Goal: Information Seeking & Learning: Check status

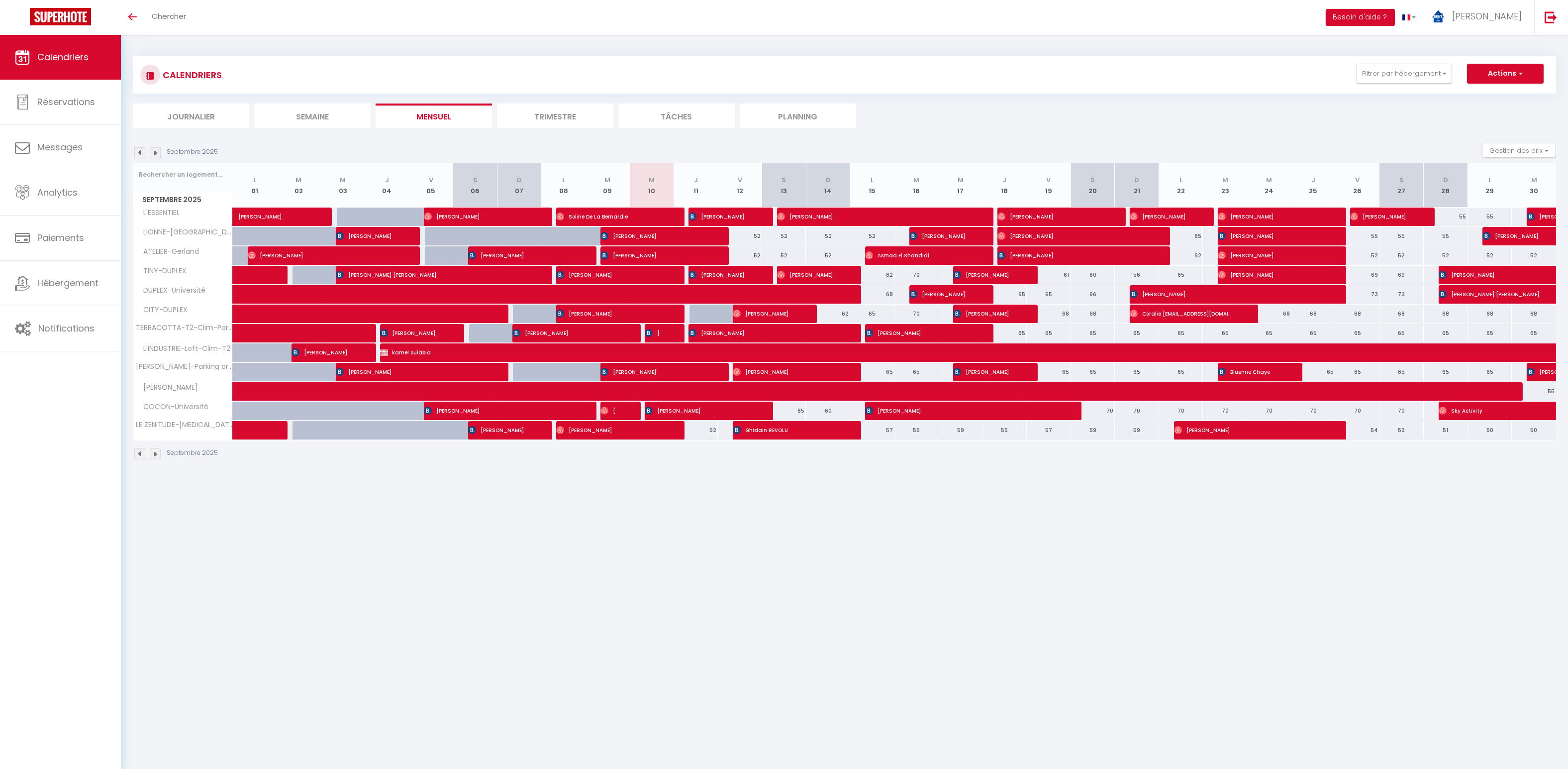
click at [157, 154] on img at bounding box center [155, 153] width 11 height 11
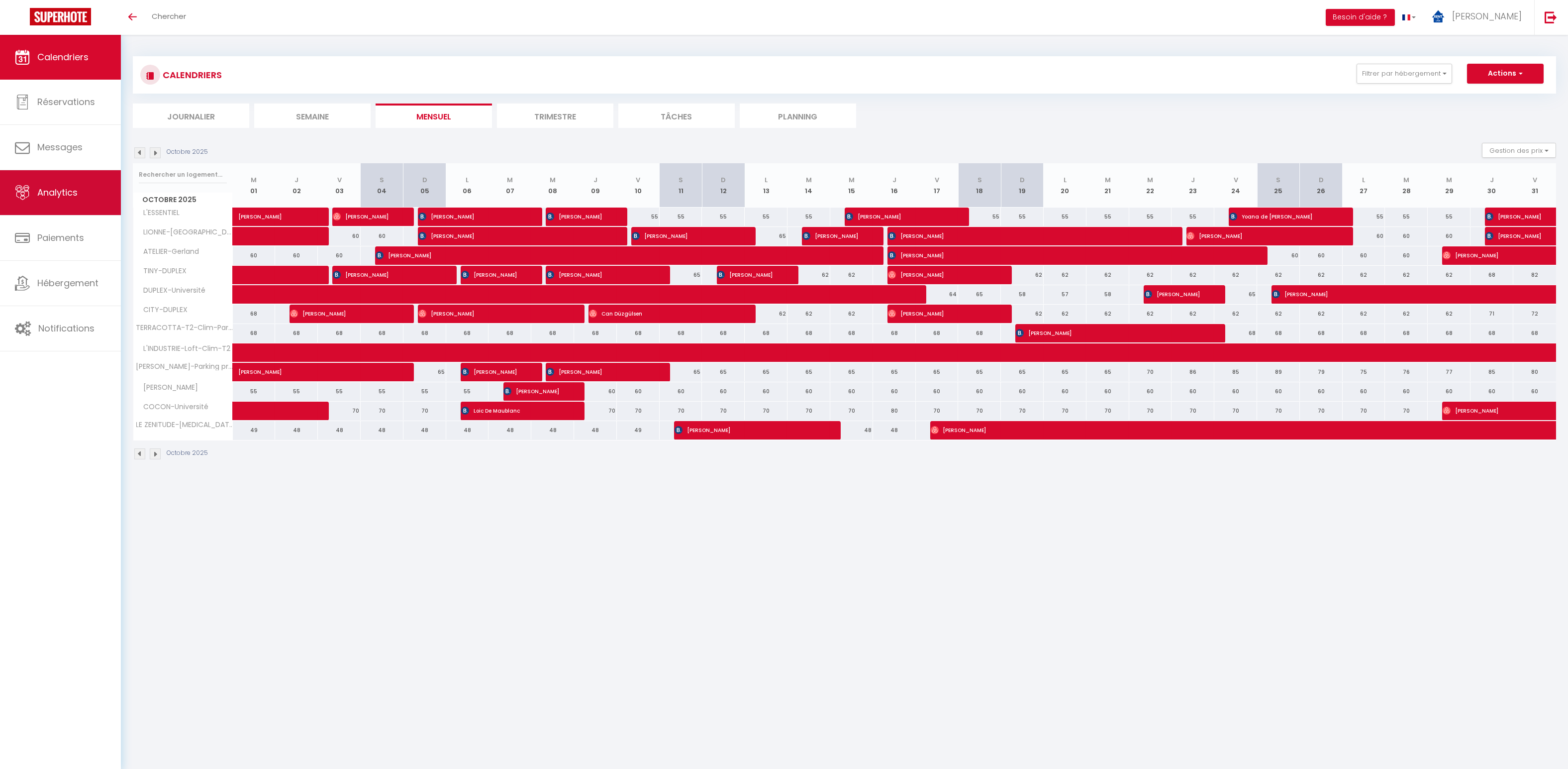
click at [80, 197] on link "Analytics" at bounding box center [60, 192] width 121 height 44
select select "2025"
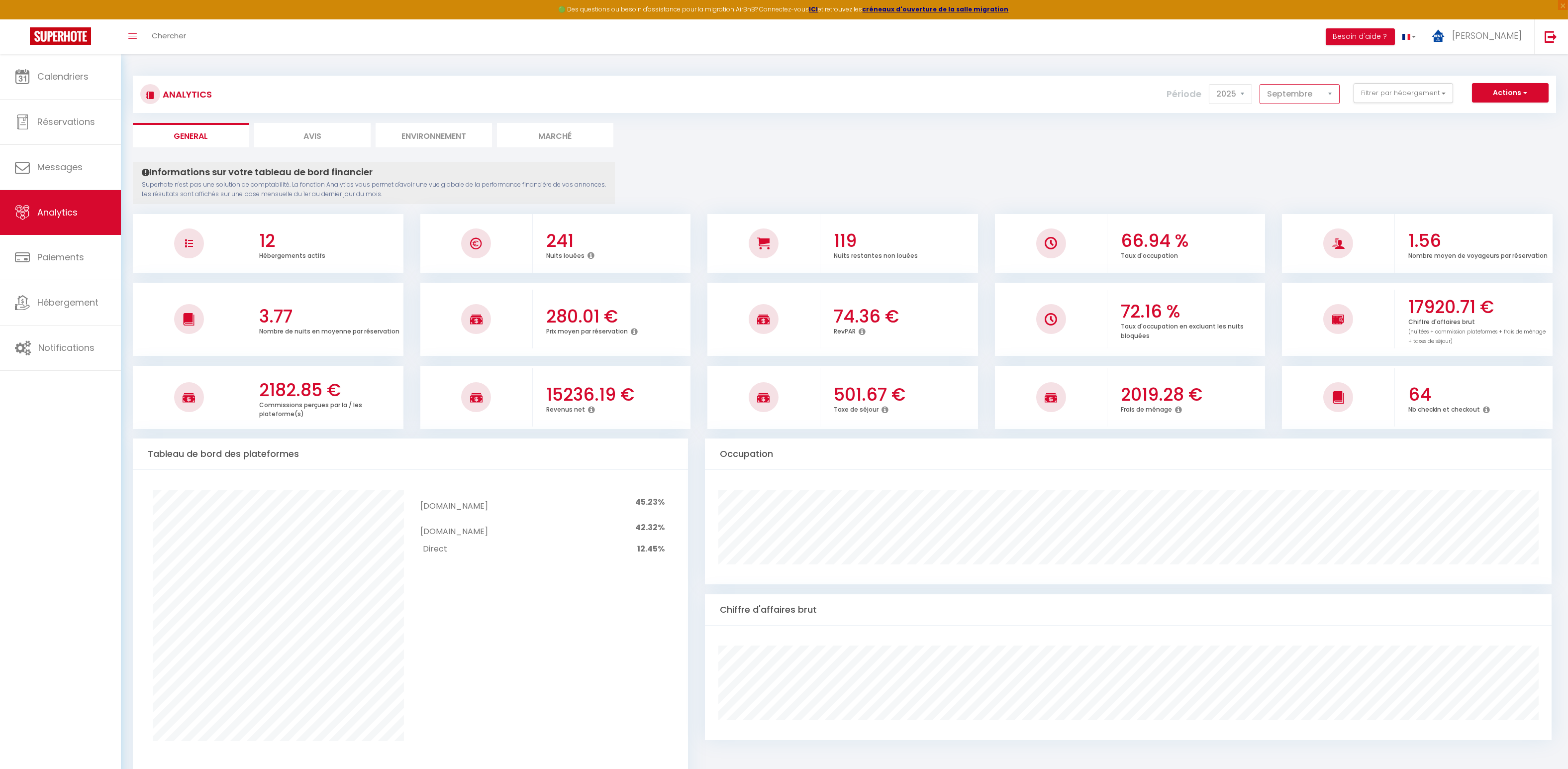
click at [1307, 94] on select "[PERSON_NAME] Mars [PERSON_NAME] Juin Juillet Août Septembre Octobre Novembre D…" at bounding box center [1299, 94] width 80 height 20
select select "10"
click at [1262, 84] on select "[PERSON_NAME] Mars [PERSON_NAME] Juin Juillet Août Septembre Octobre Novembre D…" at bounding box center [1299, 94] width 80 height 20
click at [80, 69] on link "Calendriers" at bounding box center [60, 76] width 121 height 44
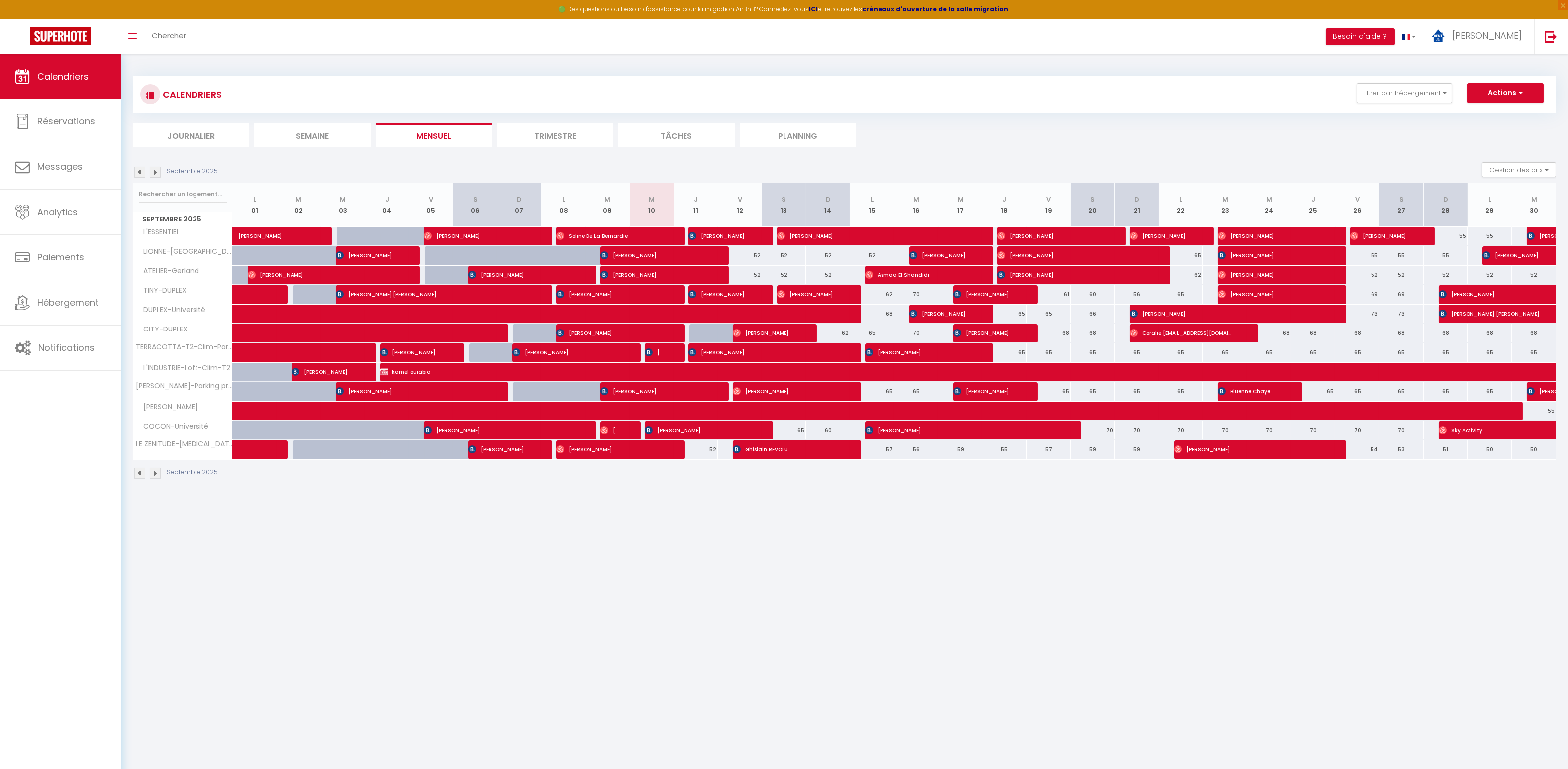
click at [157, 172] on img at bounding box center [155, 172] width 11 height 11
